Goal: Find specific page/section: Find specific page/section

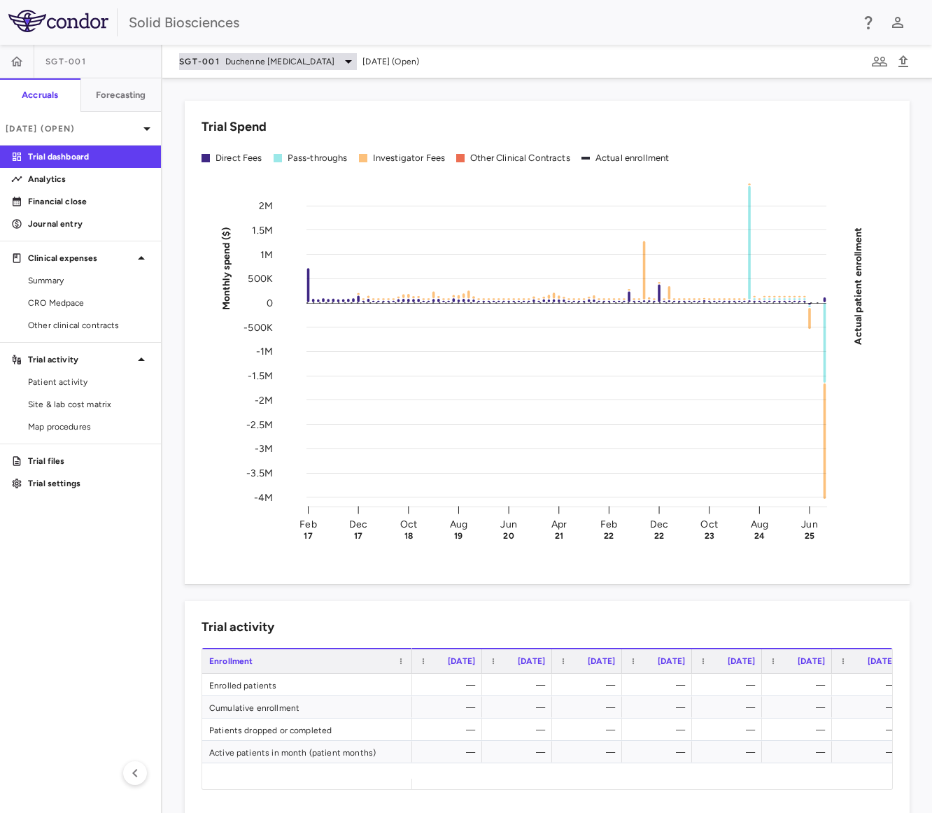
click at [352, 62] on icon at bounding box center [348, 61] width 7 height 3
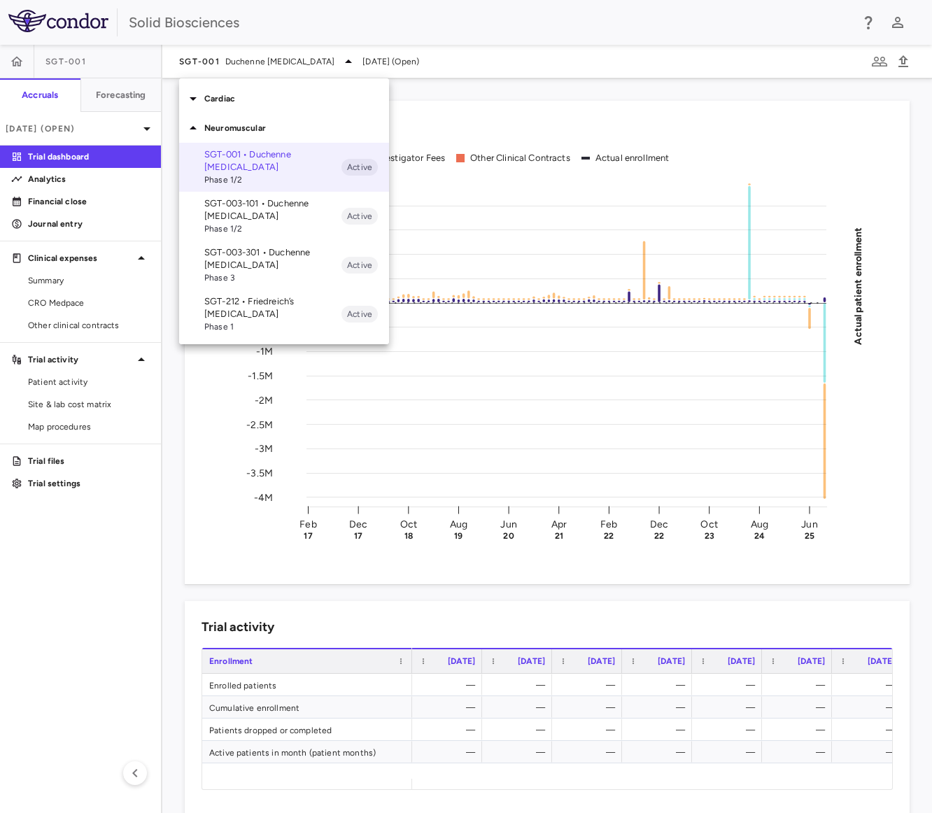
click at [234, 203] on p "SGT-003-101 • Duchenne [MEDICAL_DATA]" at bounding box center [272, 209] width 137 height 25
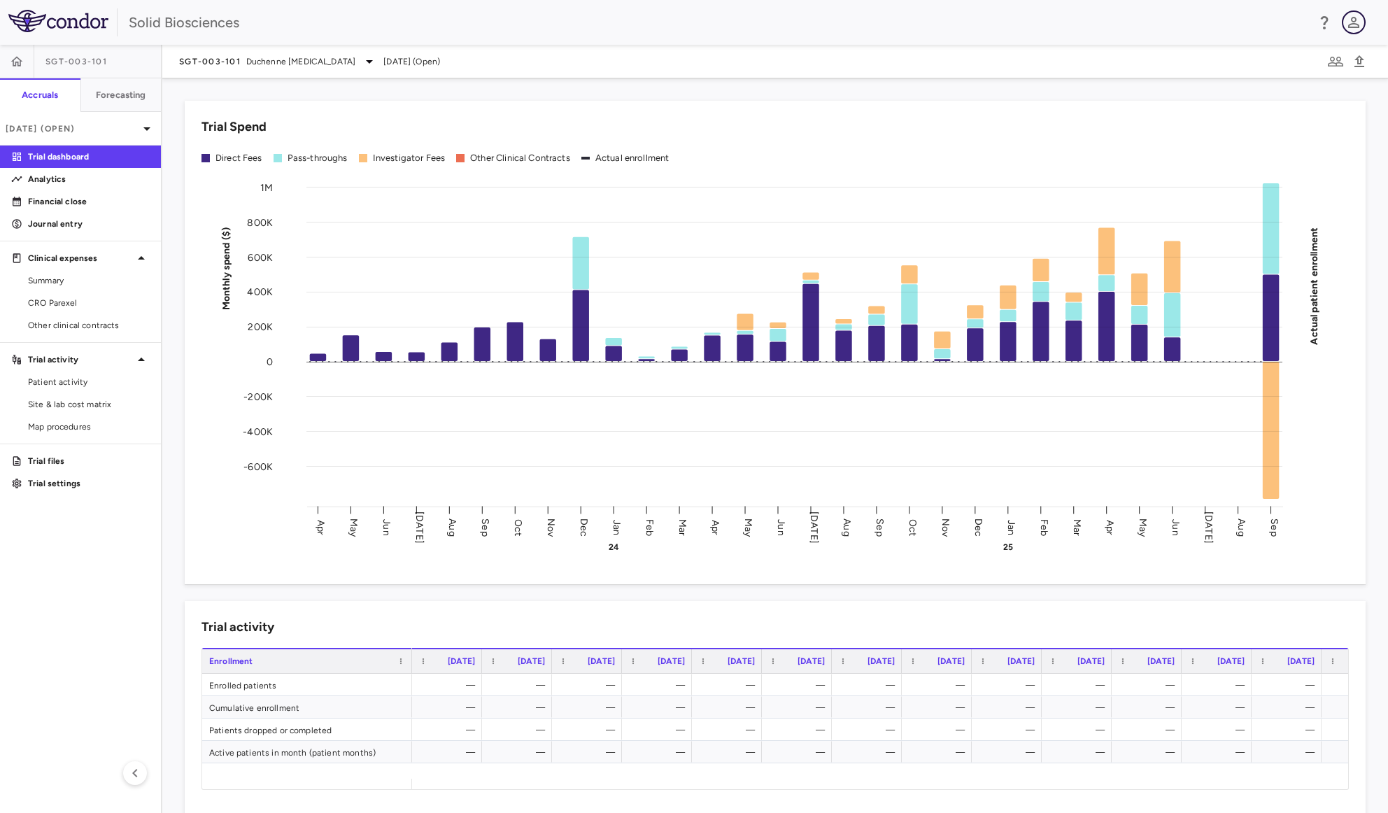
click at [931, 20] on icon "button" at bounding box center [1353, 22] width 17 height 17
click at [931, 102] on li "Sign out" at bounding box center [1253, 107] width 190 height 17
click at [374, 59] on icon at bounding box center [369, 61] width 17 height 17
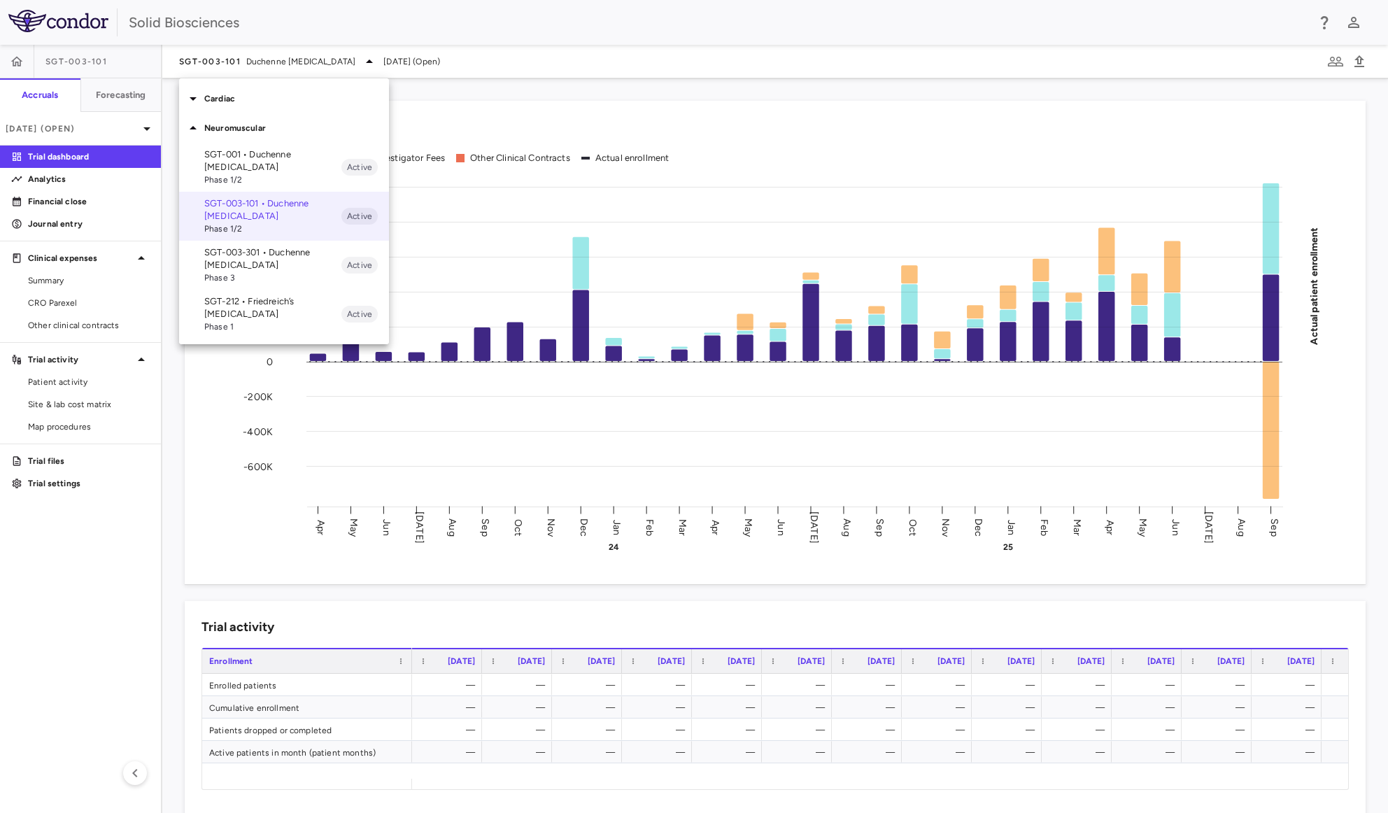
click at [215, 260] on p "SGT-003-301 • Duchenne muscular dystrophy" at bounding box center [272, 258] width 137 height 25
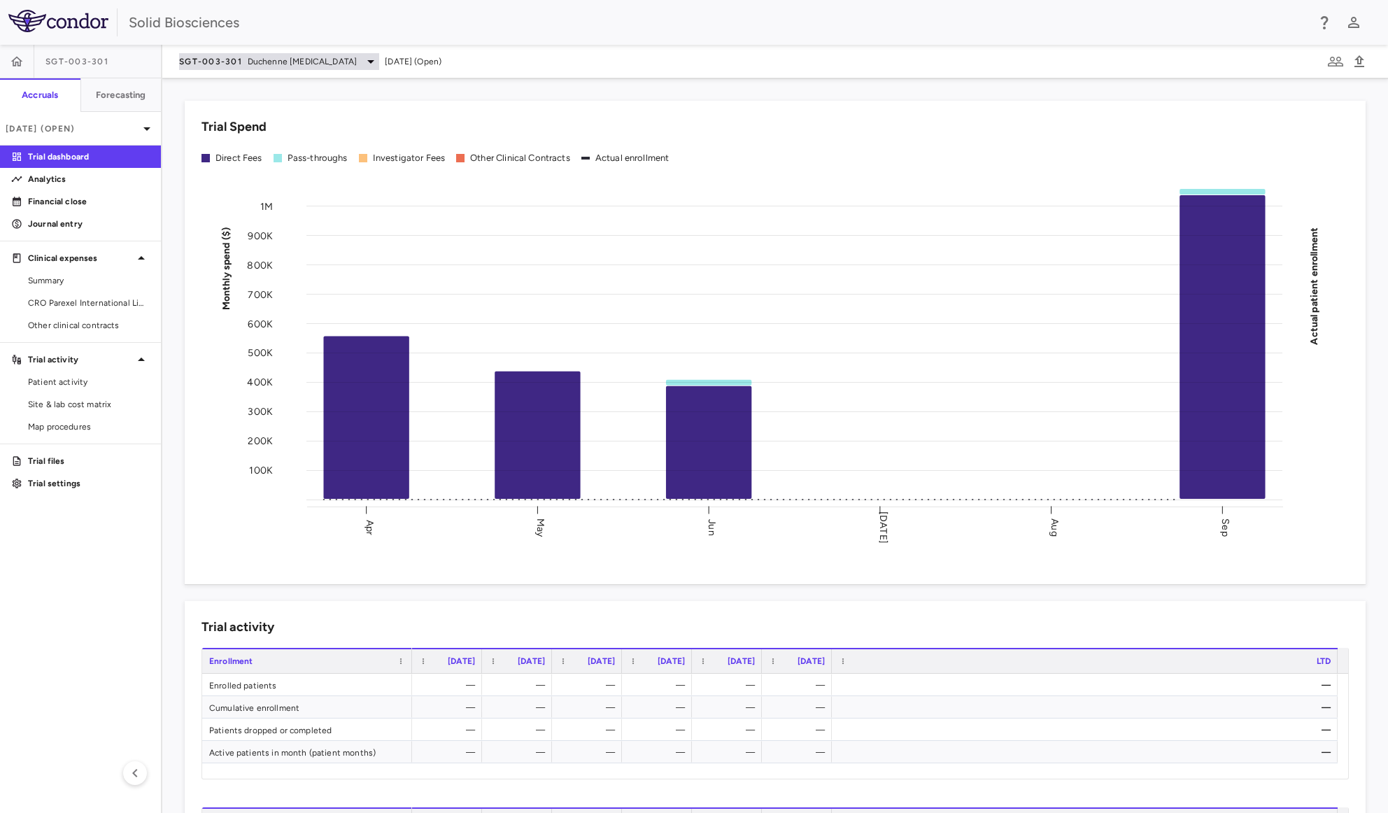
click at [376, 58] on icon at bounding box center [370, 61] width 17 height 17
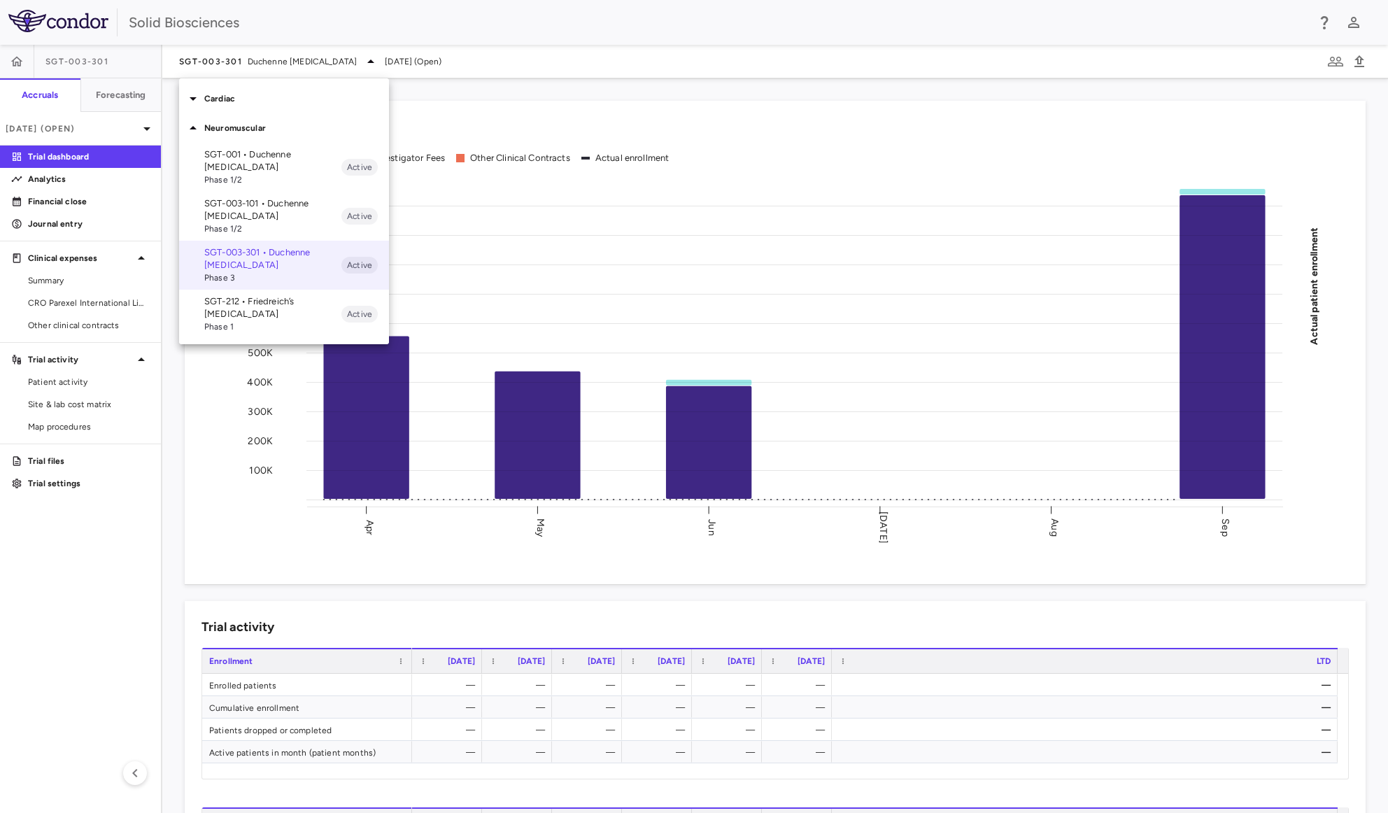
click at [220, 300] on p "SGT-212 • Friedreich’s [MEDICAL_DATA]" at bounding box center [272, 307] width 137 height 25
